Goal: Task Accomplishment & Management: Manage account settings

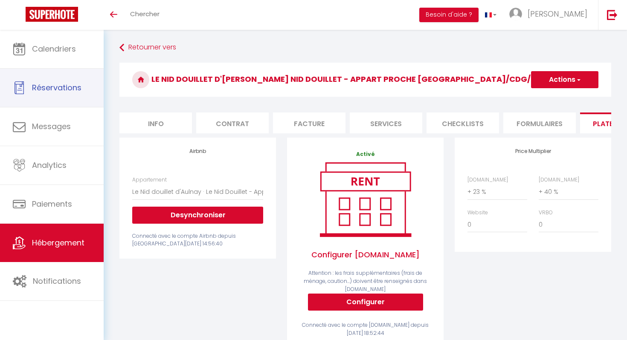
select select "8661-1219656032436805508"
select select "+ 23 %"
select select "+ 40 %"
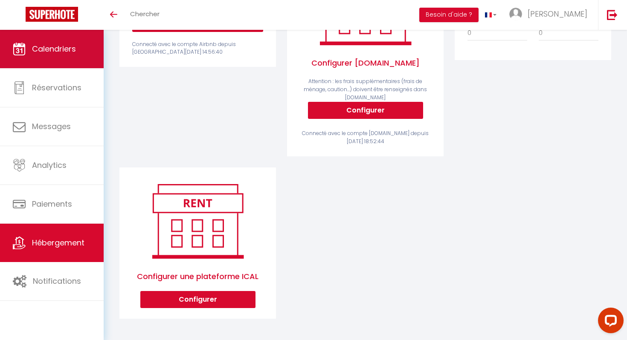
click at [34, 53] on span "Calendriers" at bounding box center [54, 49] width 44 height 11
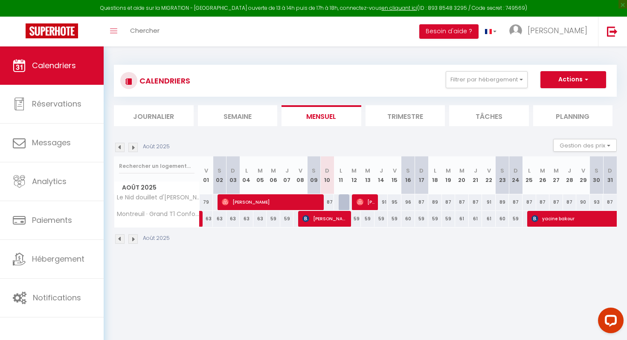
click at [329, 205] on div "87" at bounding box center [328, 203] width 14 height 16
type input "87"
type input "Dim 10 Août 2025"
type input "Lun 11 Août 2025"
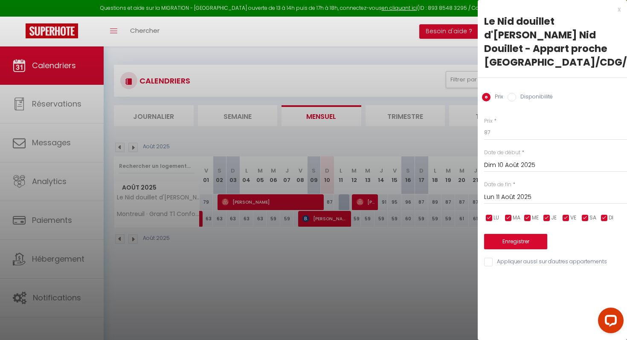
click at [374, 251] on div at bounding box center [313, 170] width 627 height 340
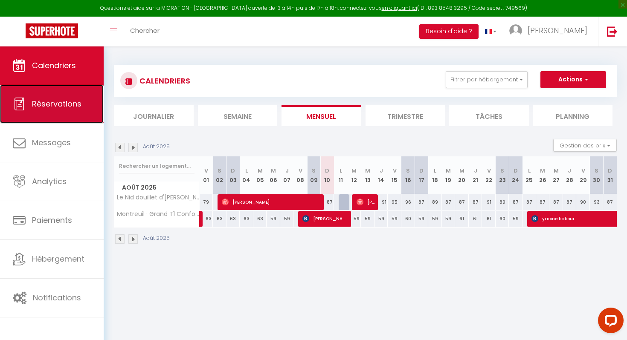
click at [54, 99] on span "Réservations" at bounding box center [56, 104] width 49 height 11
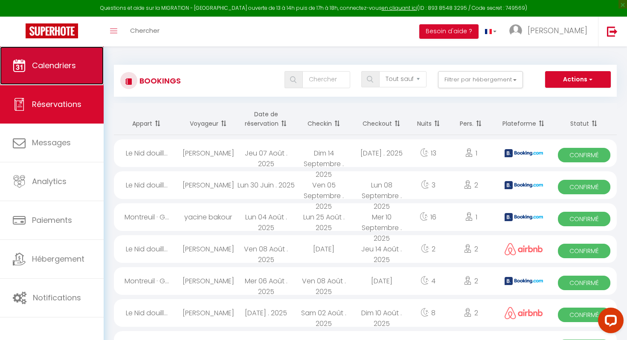
click at [40, 73] on link "Calendriers" at bounding box center [52, 66] width 104 height 38
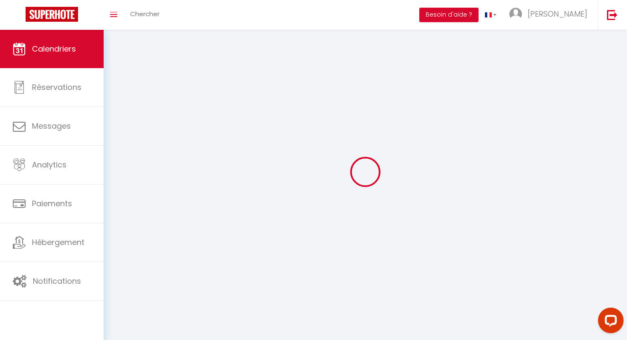
select select
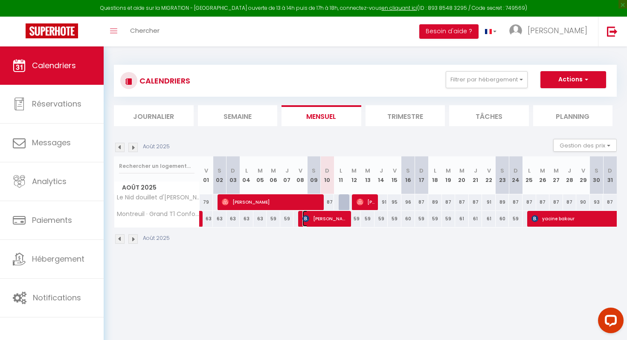
click at [344, 221] on span "[PERSON_NAME]" at bounding box center [325, 219] width 46 height 16
select select "OK"
select select "1"
select select "0"
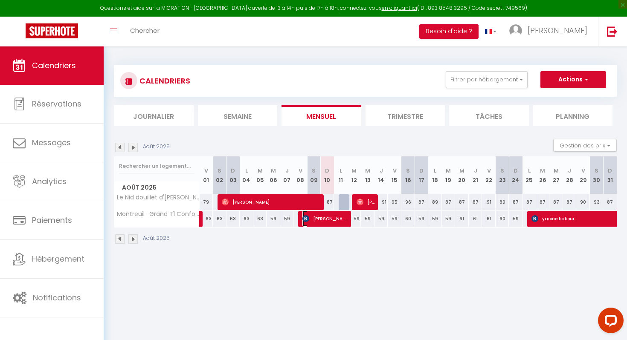
select select "1"
select select
